Goal: Task Accomplishment & Management: Manage account settings

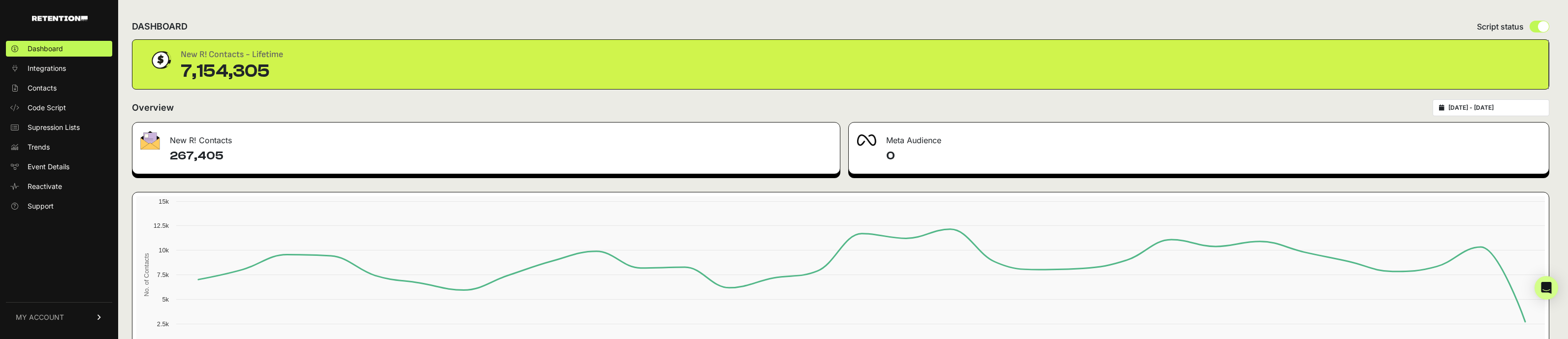
click at [78, 315] on link "MY ACCOUNT" at bounding box center [59, 316] width 106 height 30
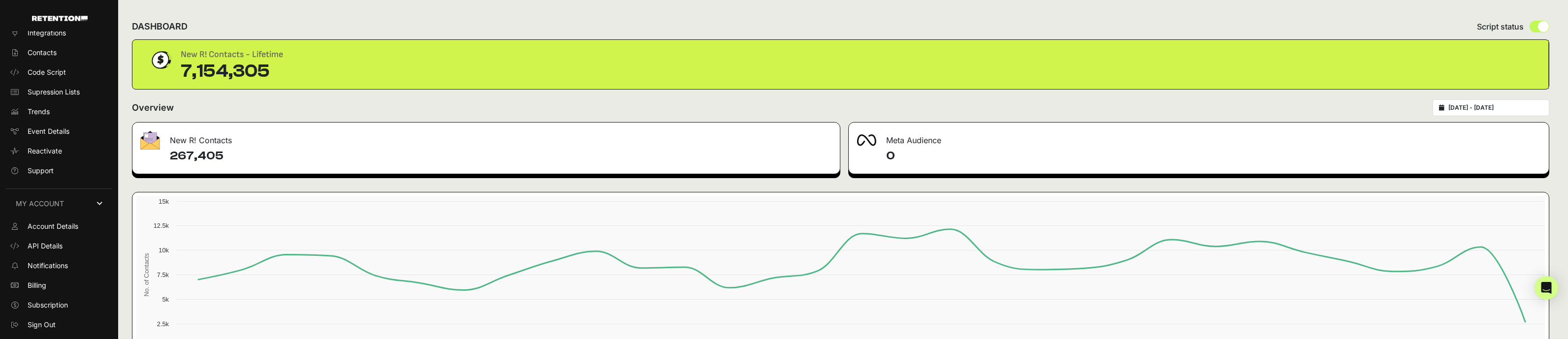
scroll to position [36, 0]
click at [52, 227] on span "Account Details" at bounding box center [53, 225] width 51 height 10
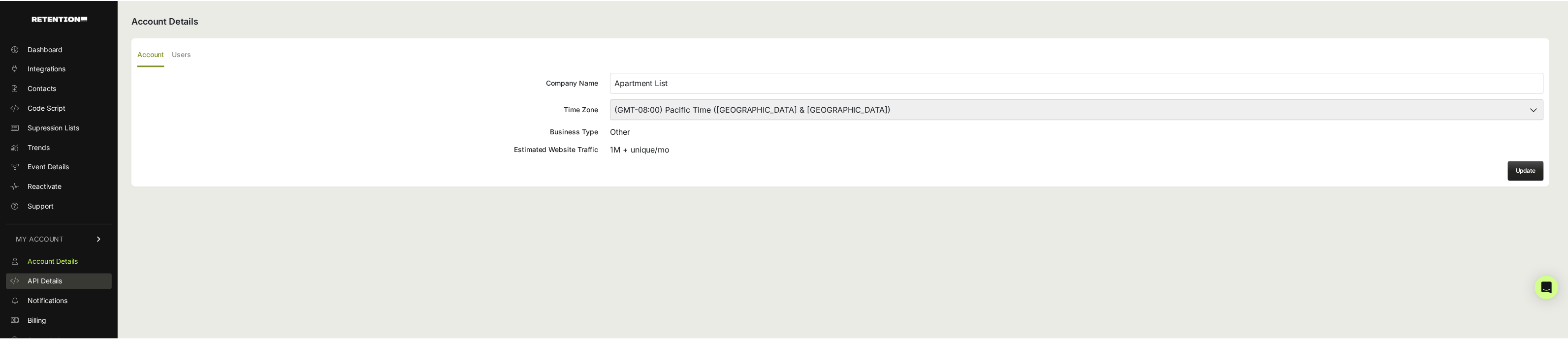
scroll to position [30, 0]
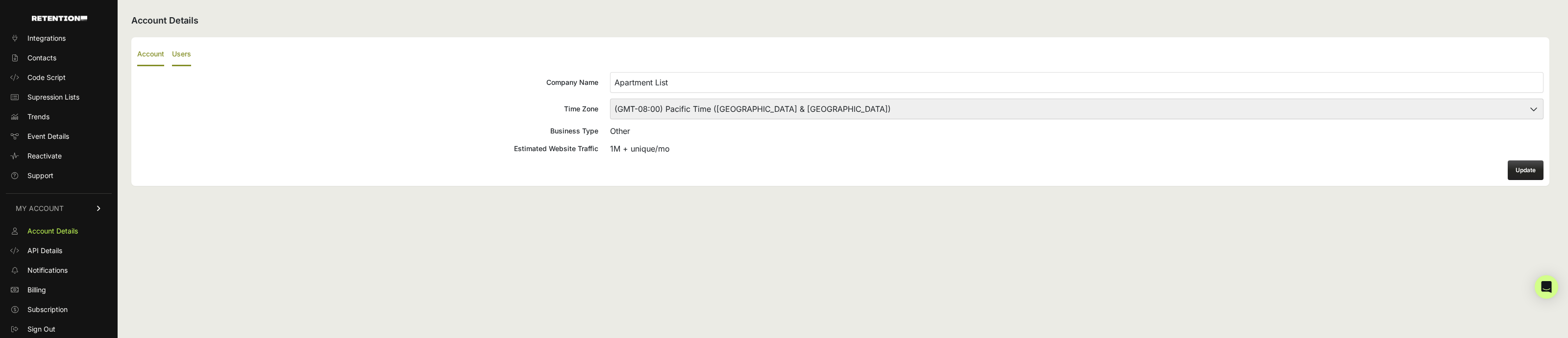
click at [183, 55] on label "Users" at bounding box center [181, 55] width 19 height 23
click at [0, 0] on input "Users" at bounding box center [0, 0] width 0 height 0
